Goal: Task Accomplishment & Management: Use online tool/utility

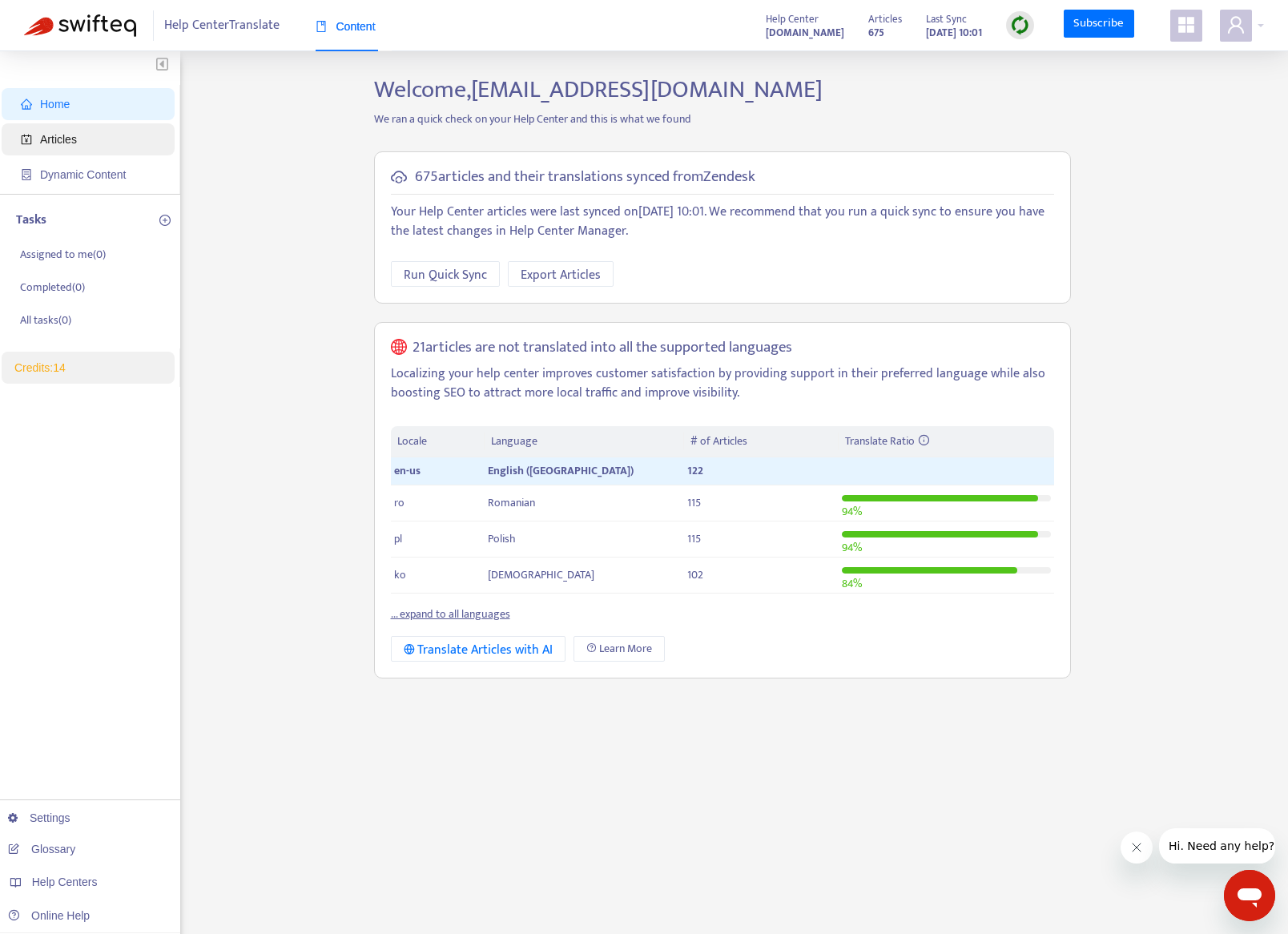
click at [59, 141] on span "Articles" at bounding box center [58, 140] width 37 height 13
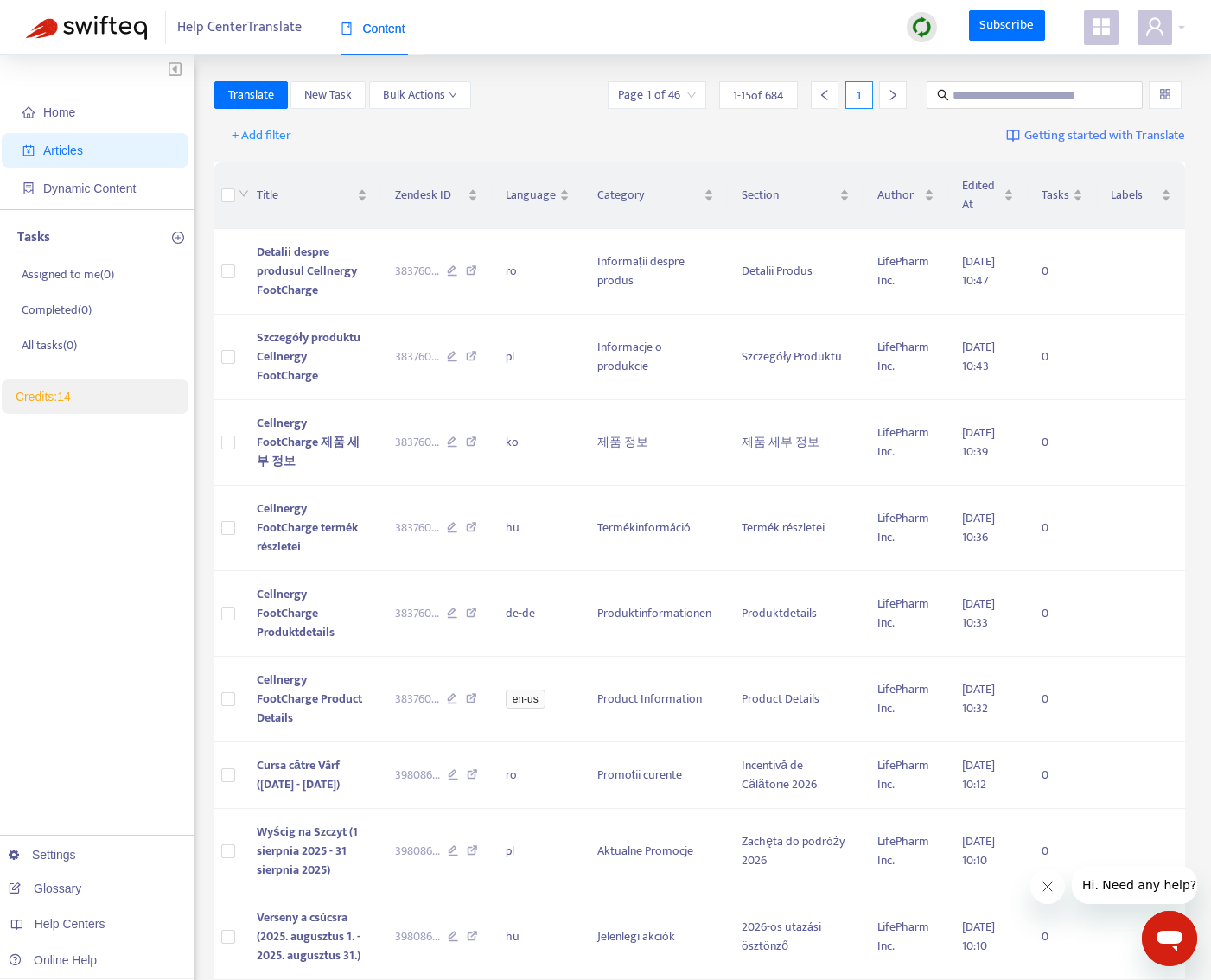
click at [925, 28] on img at bounding box center [922, 27] width 22 height 21
click at [932, 64] on link "Quick Sync" at bounding box center [958, 63] width 73 height 20
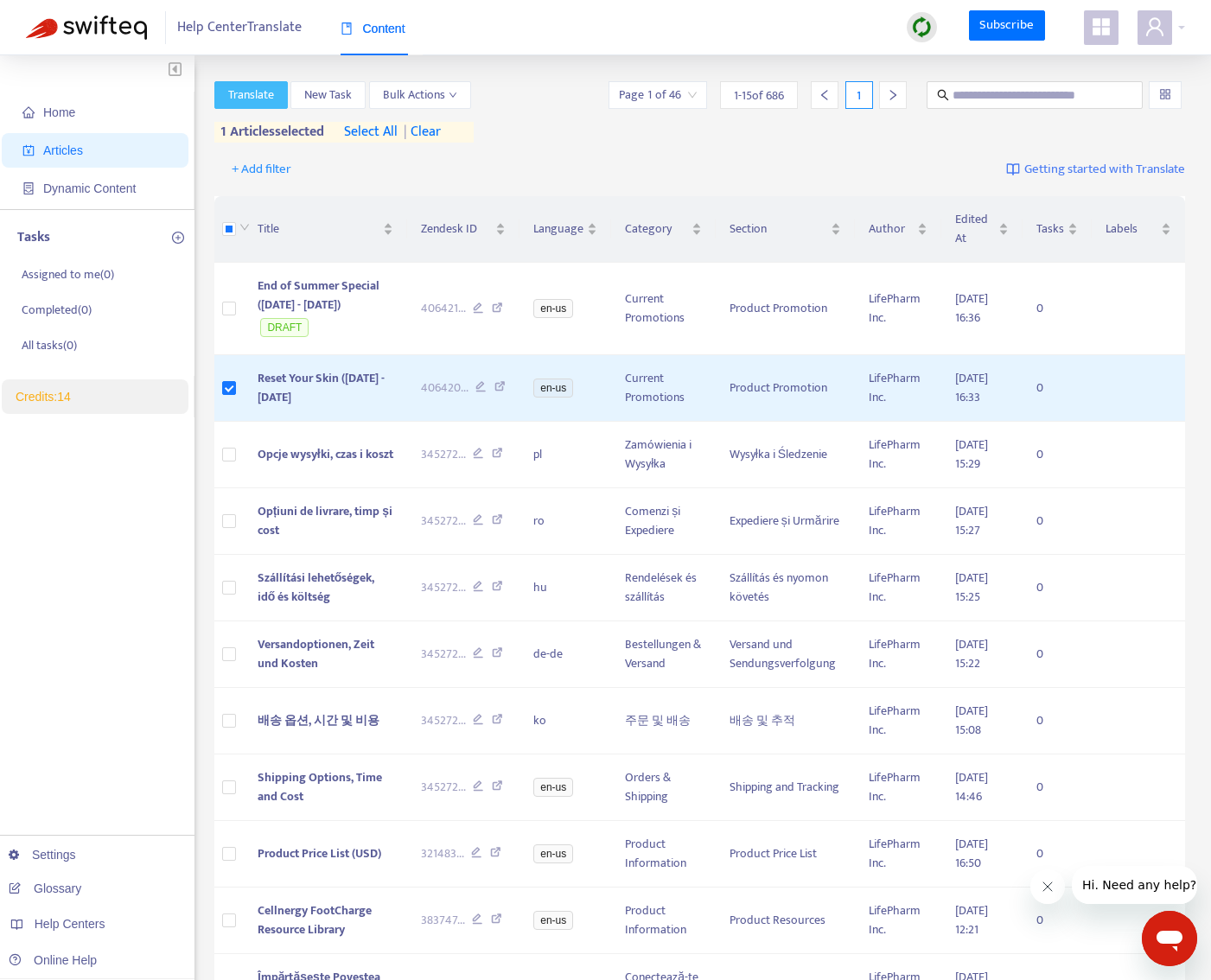
click at [249, 95] on span "Translate" at bounding box center [251, 95] width 46 height 19
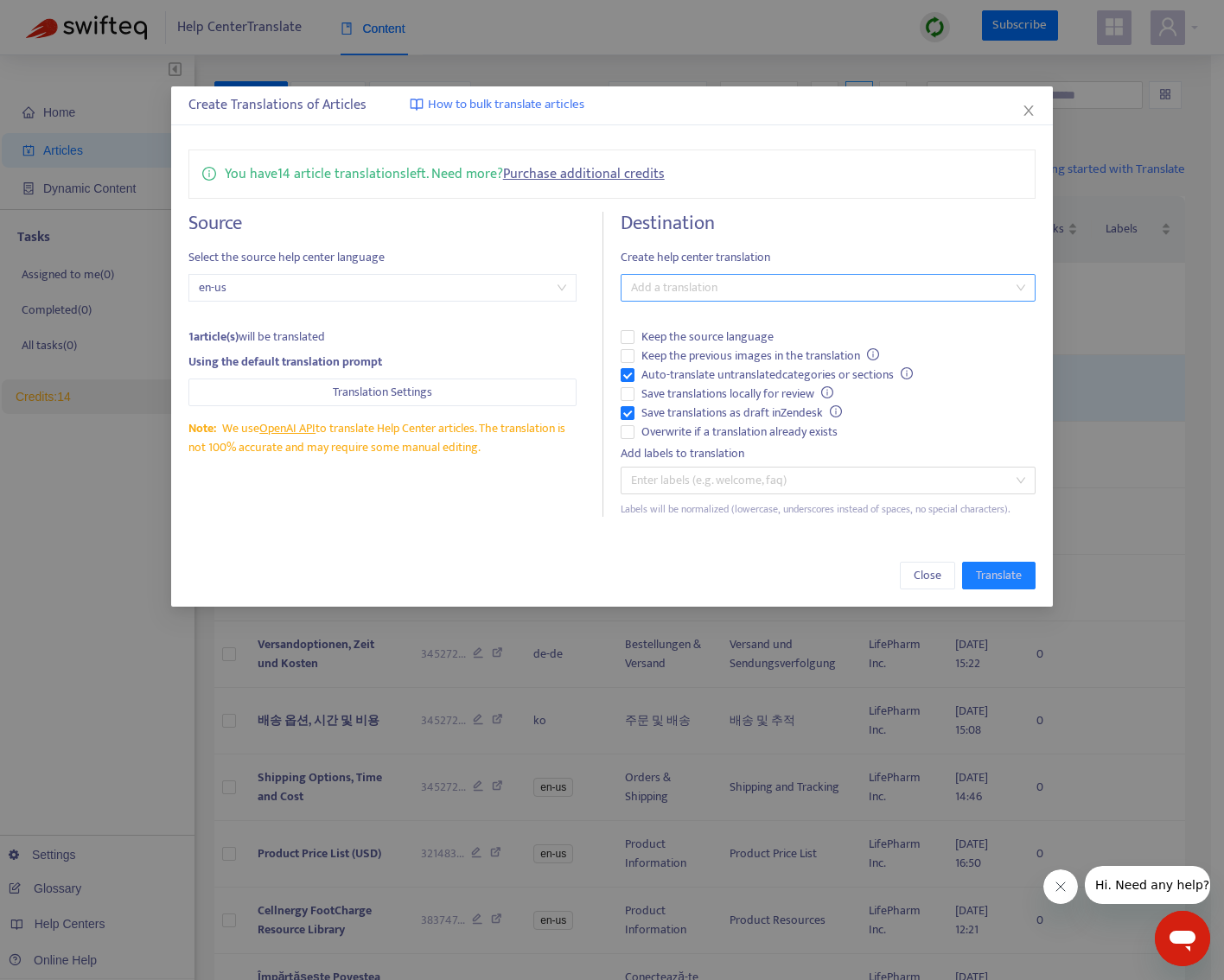
click at [745, 288] on div at bounding box center [820, 287] width 389 height 21
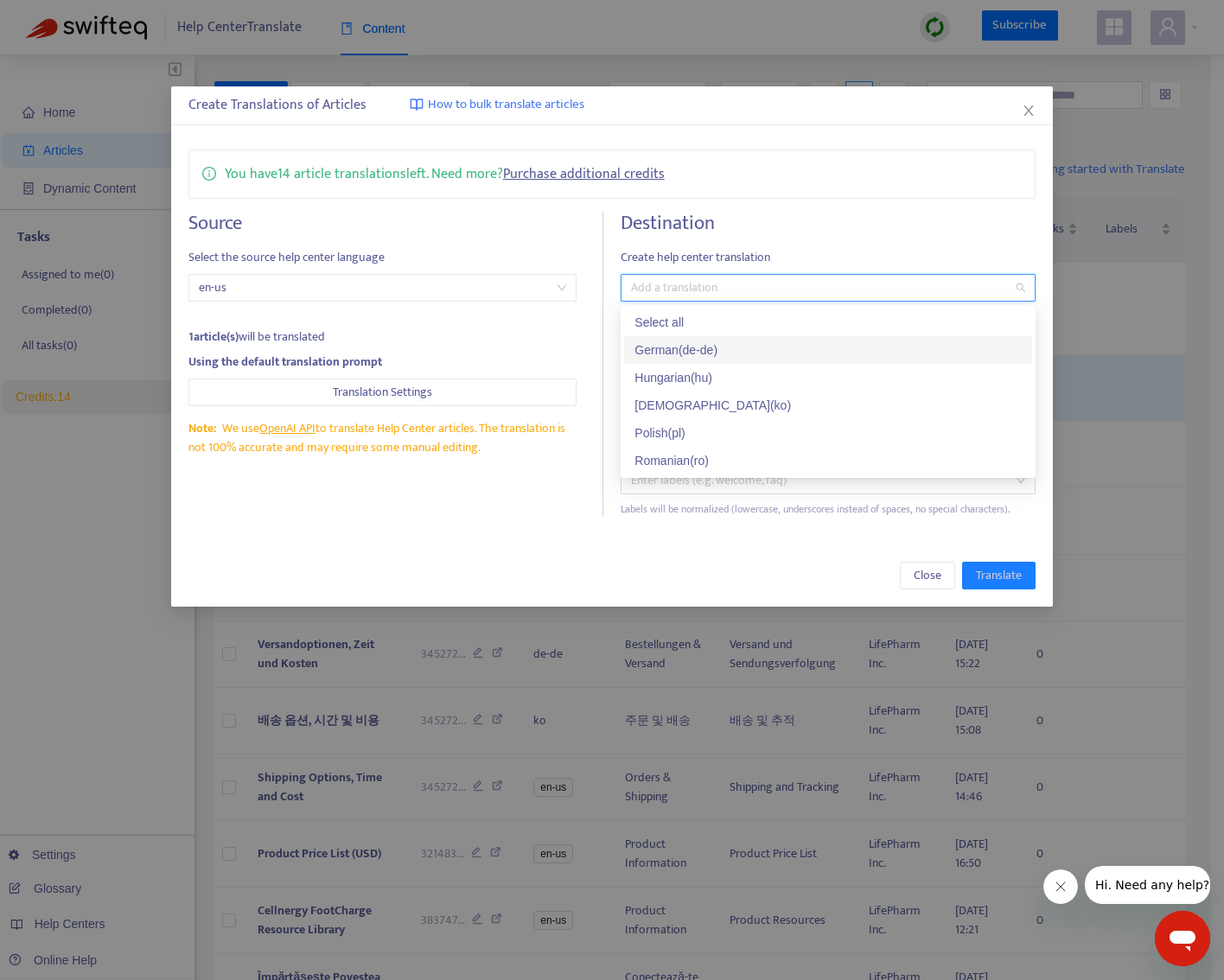
click at [685, 347] on div "German ( de-de )" at bounding box center [827, 350] width 387 height 19
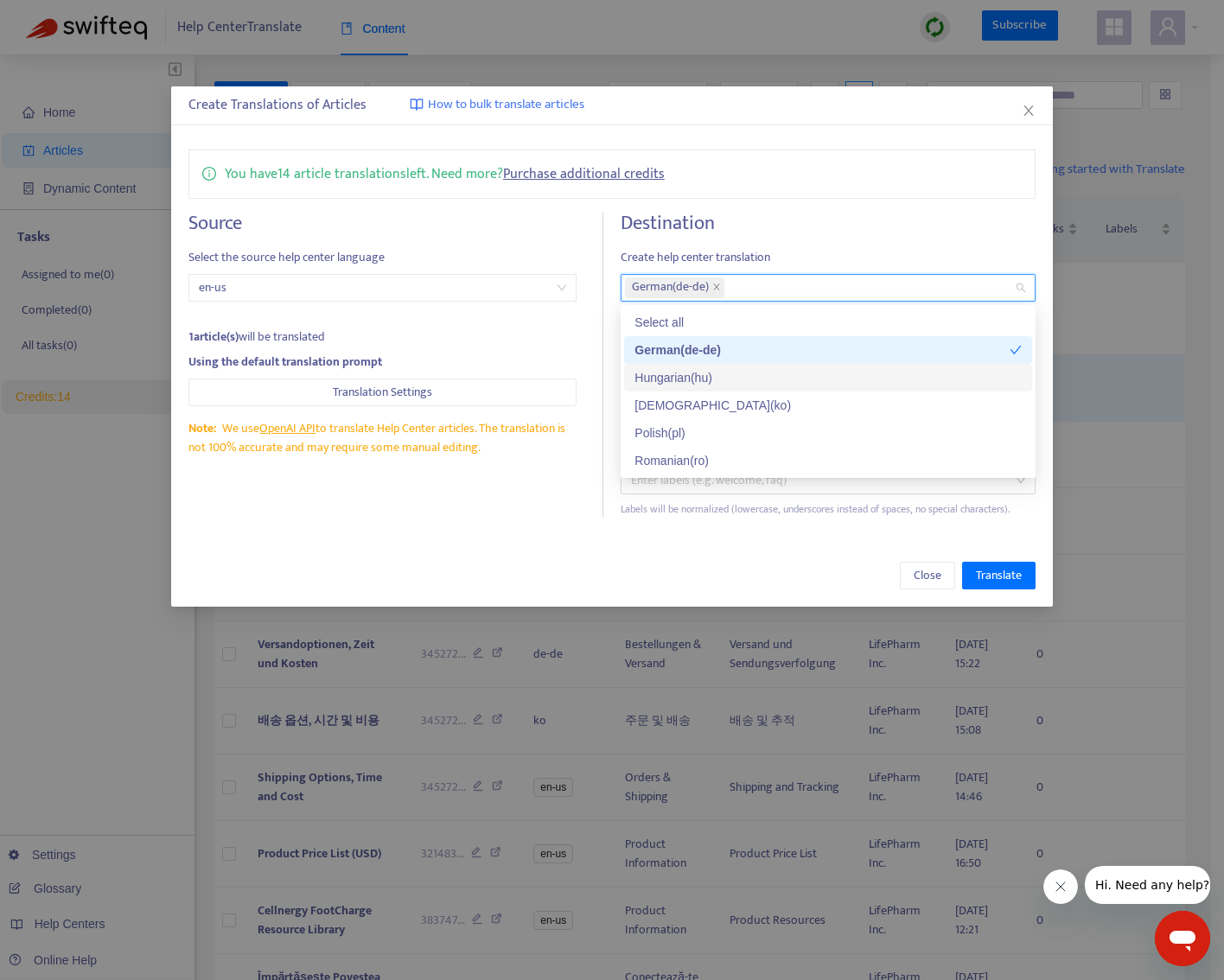
drag, startPoint x: 669, startPoint y: 377, endPoint x: 669, endPoint y: 399, distance: 22.0
click at [669, 376] on div "Hungarian ( hu )" at bounding box center [827, 377] width 387 height 19
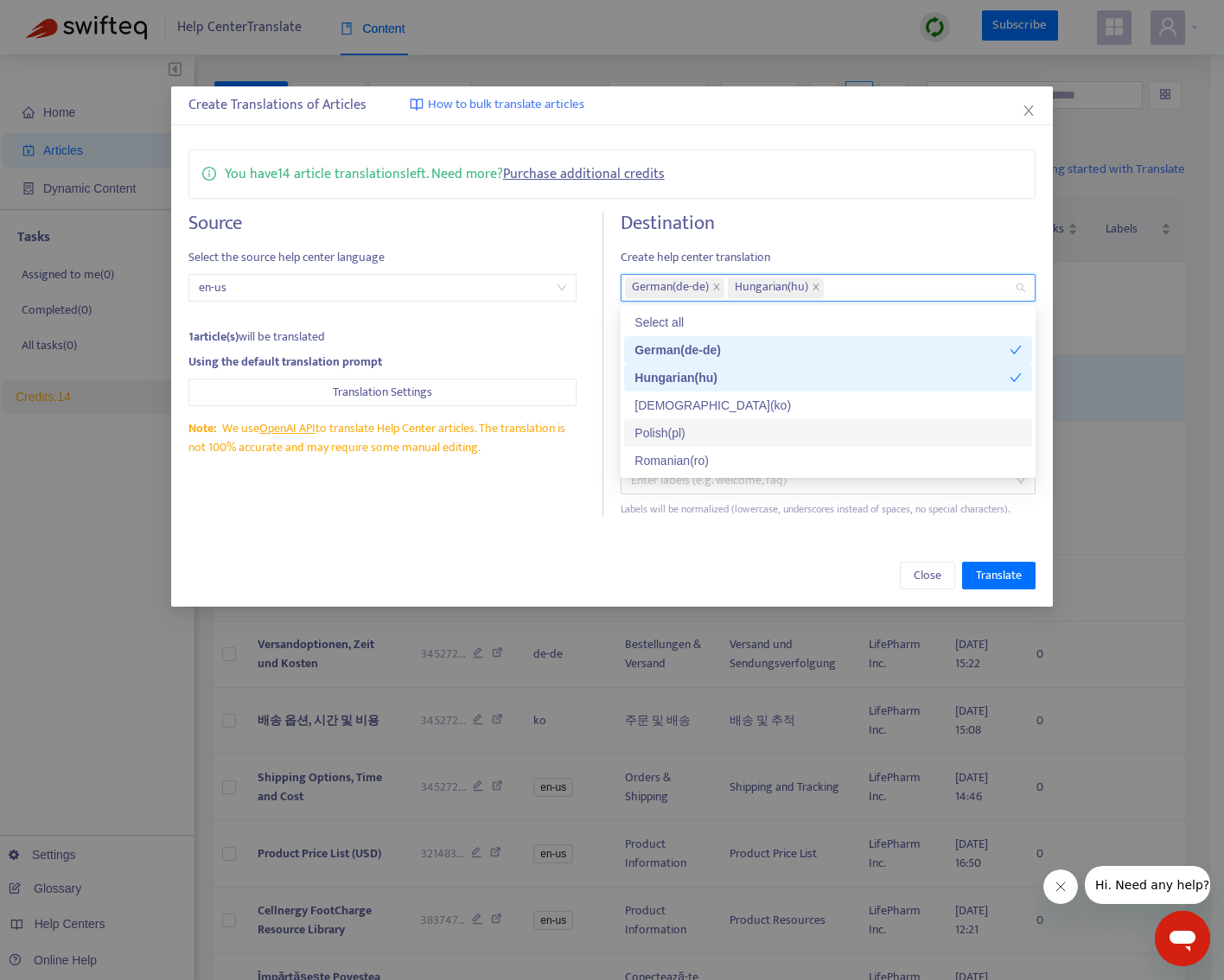
drag, startPoint x: 662, startPoint y: 431, endPoint x: 662, endPoint y: 446, distance: 15.0
click at [662, 431] on div "Polish ( pl )" at bounding box center [827, 432] width 387 height 19
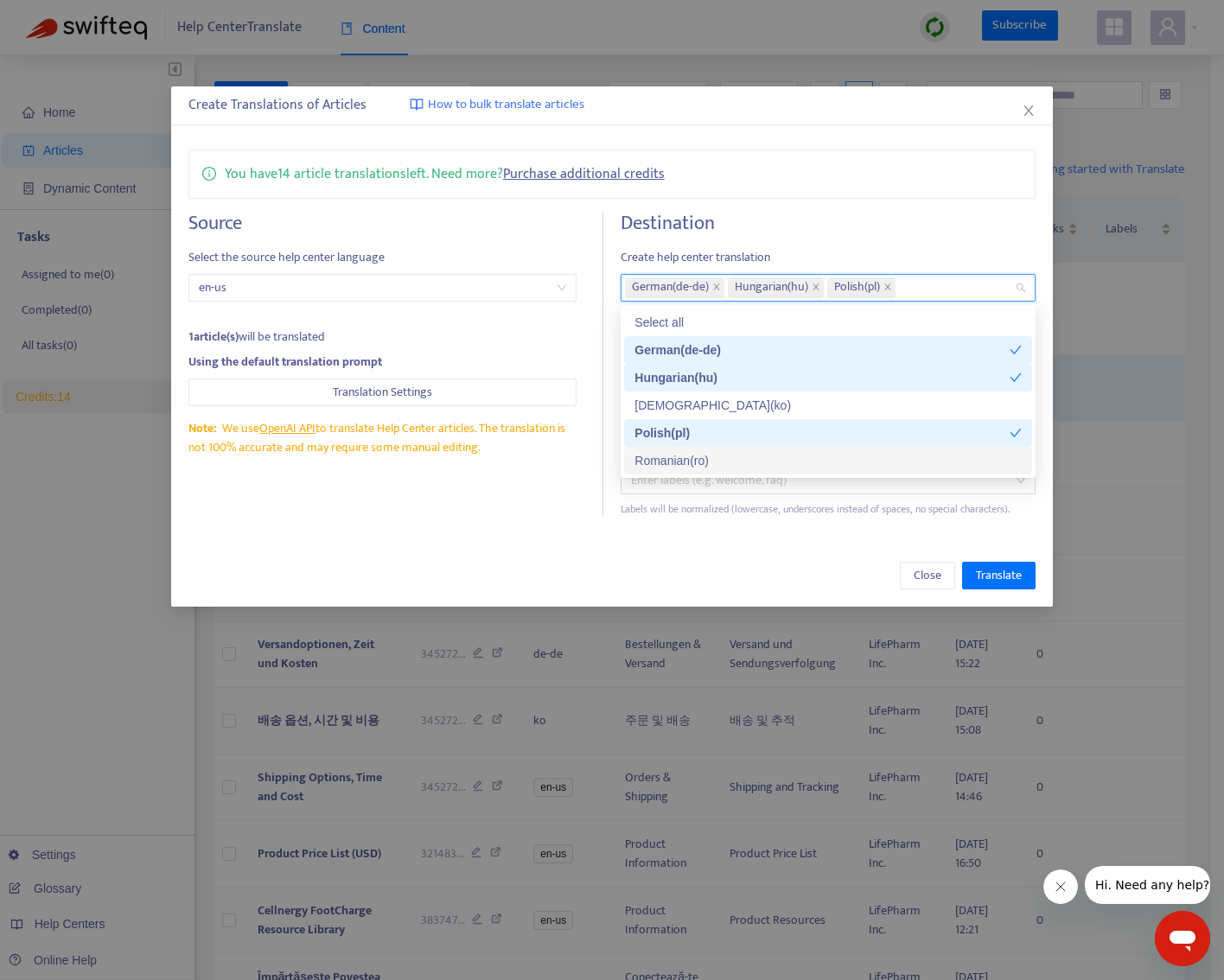
click at [661, 460] on div "Romanian ( ro )" at bounding box center [827, 460] width 387 height 19
click at [538, 558] on div "Close Translate" at bounding box center [612, 575] width 882 height 63
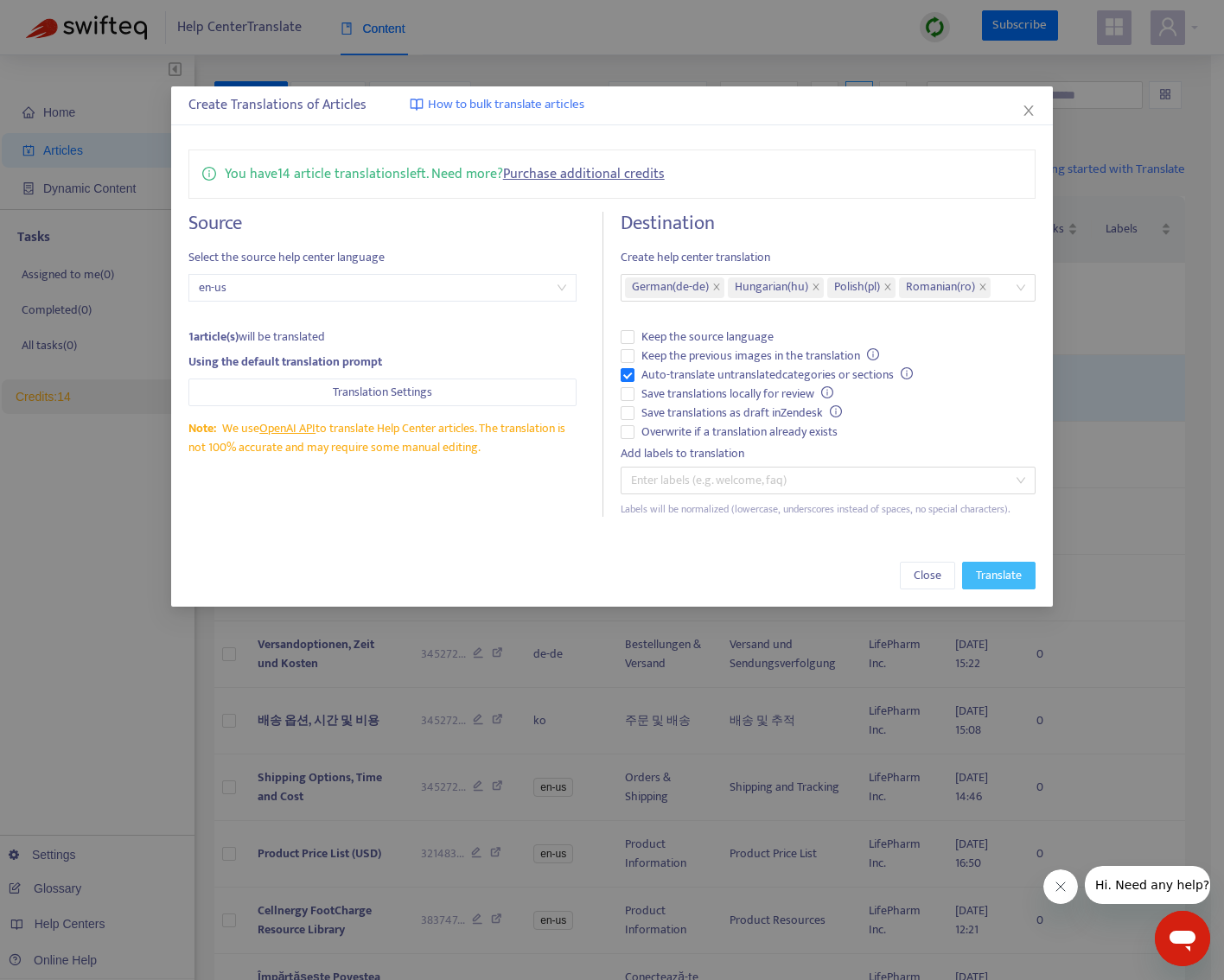
click at [1006, 579] on span "Translate" at bounding box center [998, 575] width 46 height 19
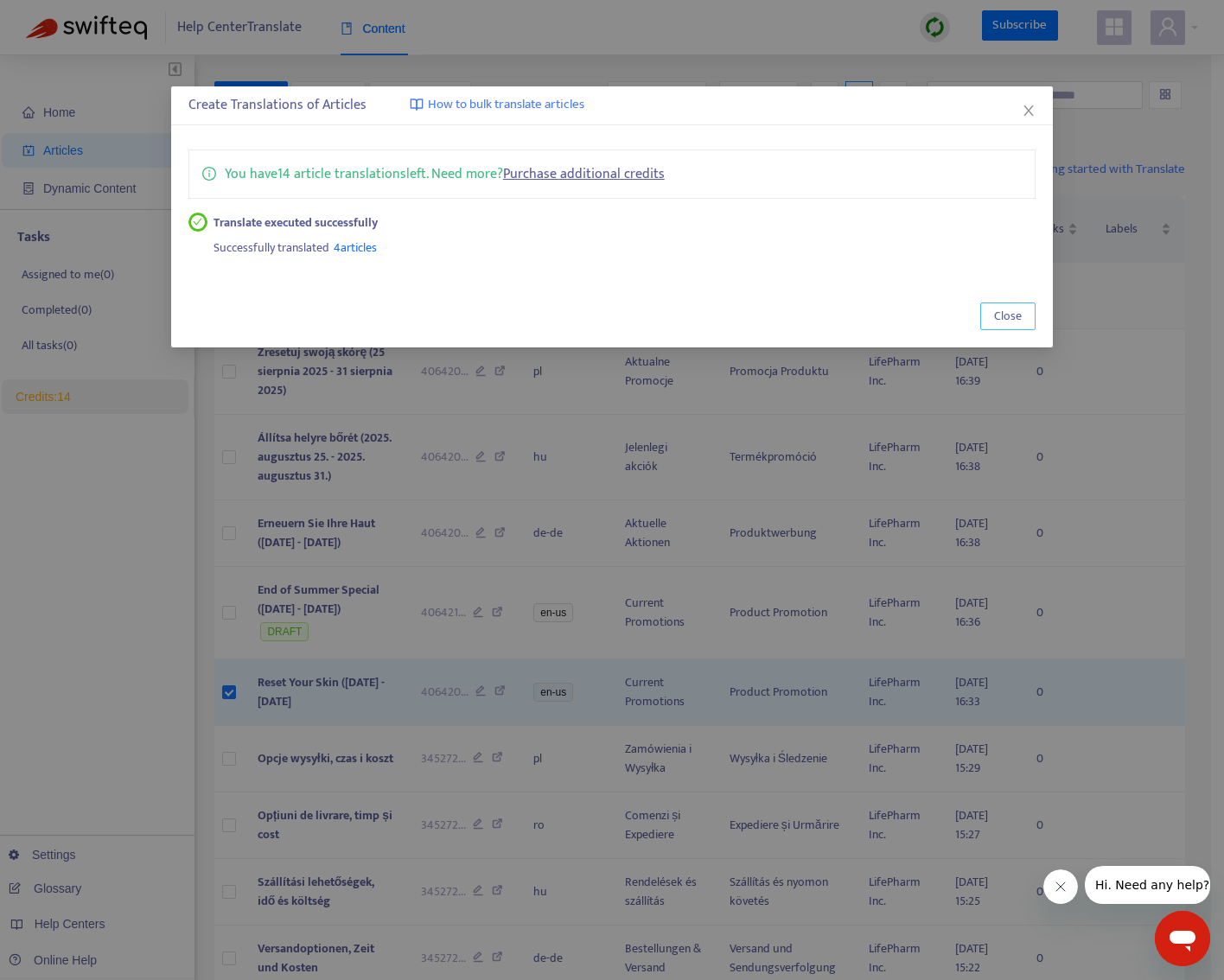
click at [1011, 314] on span "Close" at bounding box center [1007, 316] width 27 height 19
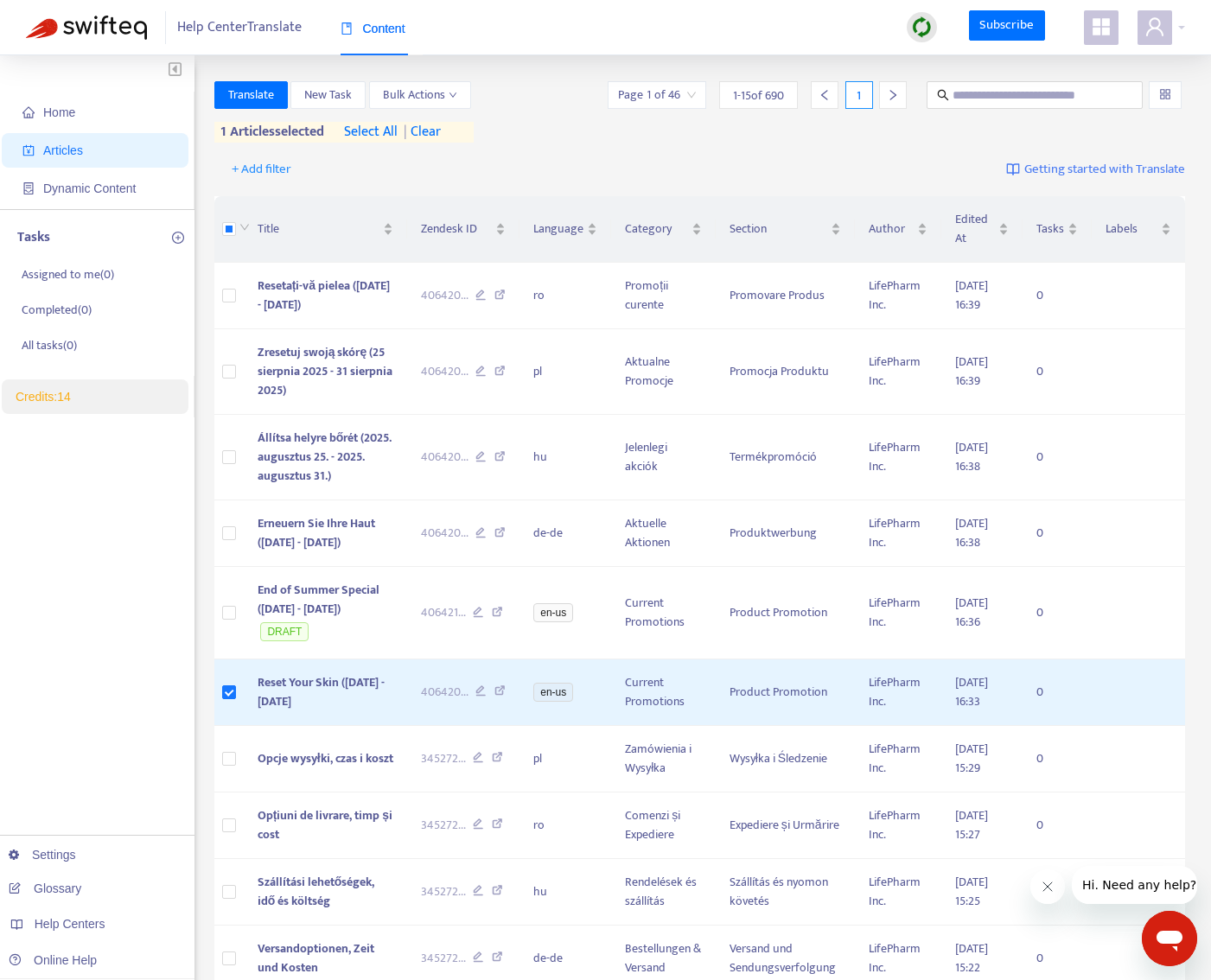
click at [587, 165] on div "+ Add filter Getting started with Translate" at bounding box center [700, 170] width 972 height 41
click at [76, 666] on div "Home Articles Dynamic Content Tasks Assigned to me ( 0 ) Completed ( 0 ) All ta…" at bounding box center [97, 739] width 195 height 1367
